Goal: Information Seeking & Learning: Find specific page/section

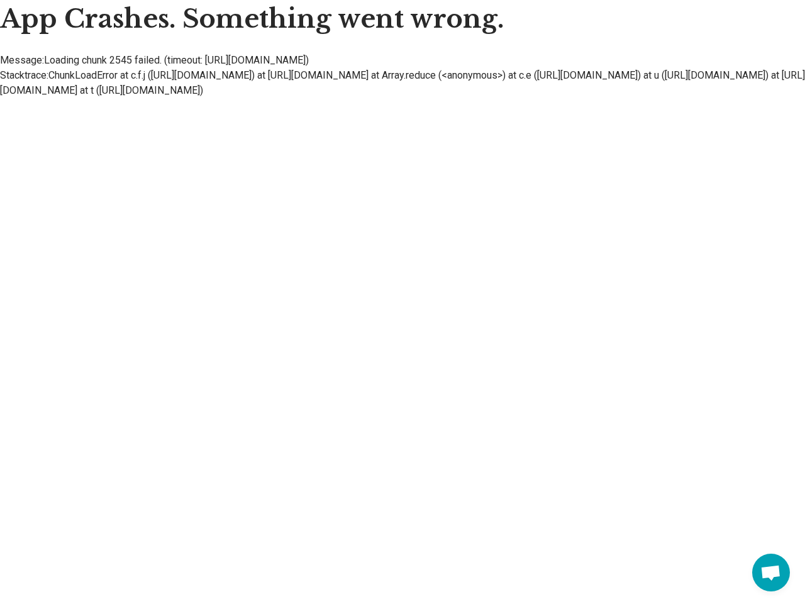
click at [402, 64] on li "Message: Loading chunk 2545 failed. (timeout: [URL][DOMAIN_NAME])" at bounding box center [402, 60] width 805 height 15
click at [771, 572] on span "Open chat" at bounding box center [770, 574] width 21 height 18
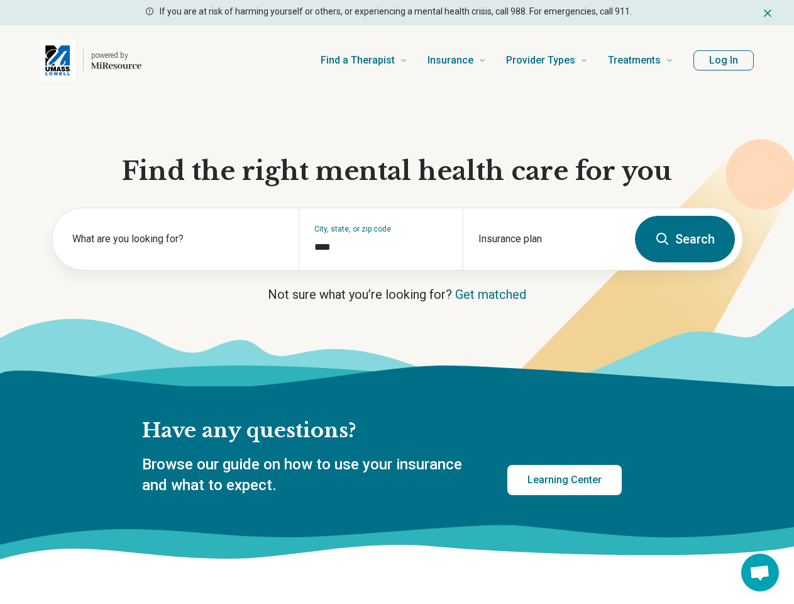
click at [768, 13] on icon "Dismiss" at bounding box center [768, 13] width 6 height 6
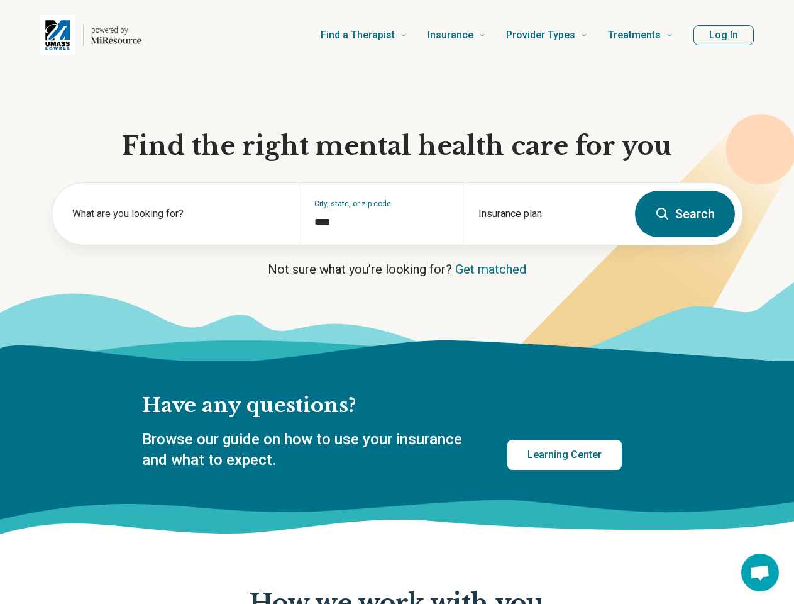
click at [724, 60] on div "powered by Find a Therapist Mental Health Conditions ADHD Anxiety Anorexia Auti…" at bounding box center [397, 35] width 794 height 70
click at [175, 244] on div "What are you looking for?" at bounding box center [175, 214] width 246 height 62
click at [380, 244] on div "City, state, or zip code ****" at bounding box center [381, 214] width 164 height 62
click at [544, 244] on div "Insurance plan" at bounding box center [545, 214] width 164 height 62
click at [760, 572] on span "Open chat" at bounding box center [759, 574] width 21 height 18
